Goal: Information Seeking & Learning: Learn about a topic

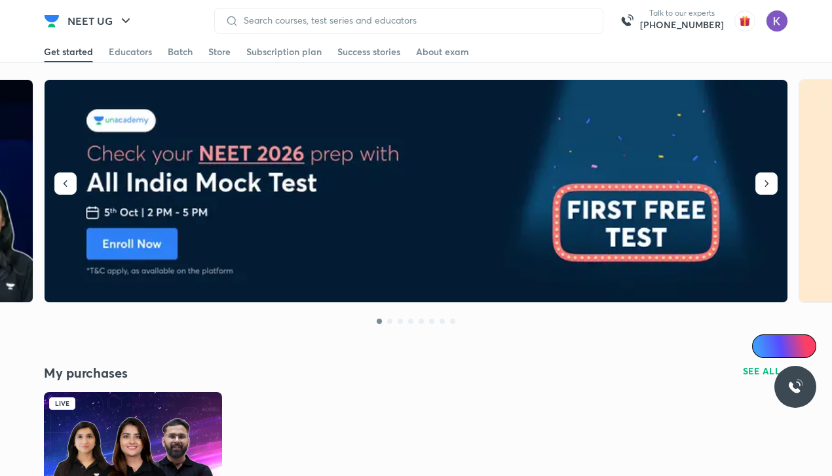
click at [123, 440] on img at bounding box center [133, 442] width 178 height 100
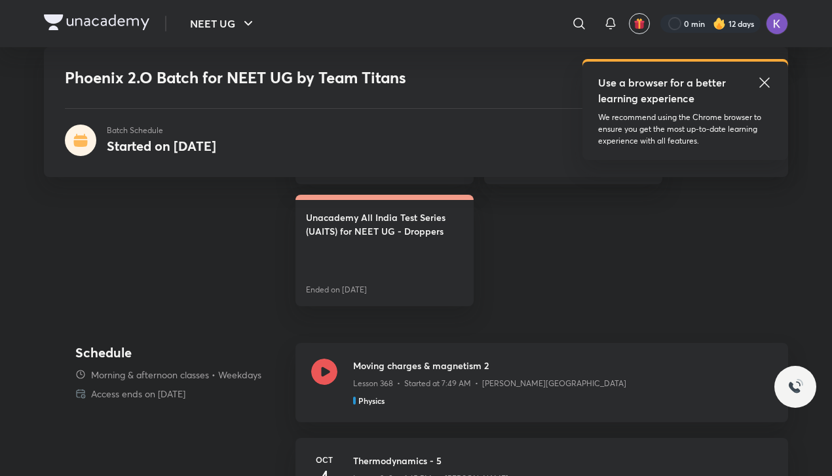
scroll to position [494, 0]
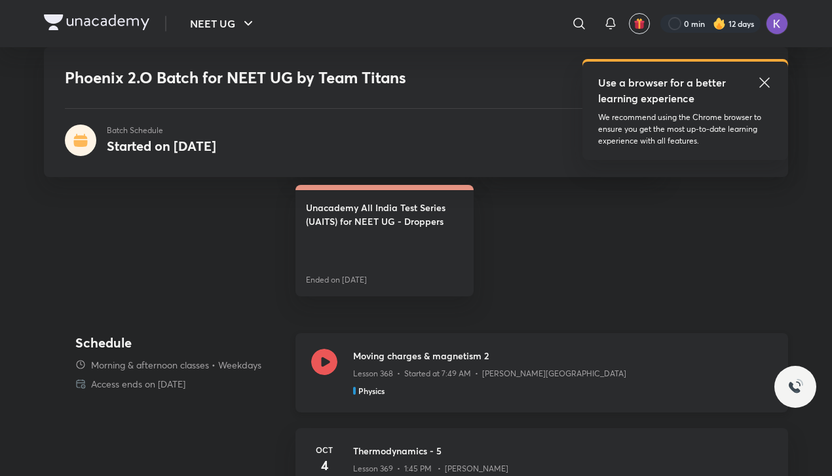
click at [324, 364] on icon at bounding box center [324, 362] width 26 height 26
